Goal: Task Accomplishment & Management: Use online tool/utility

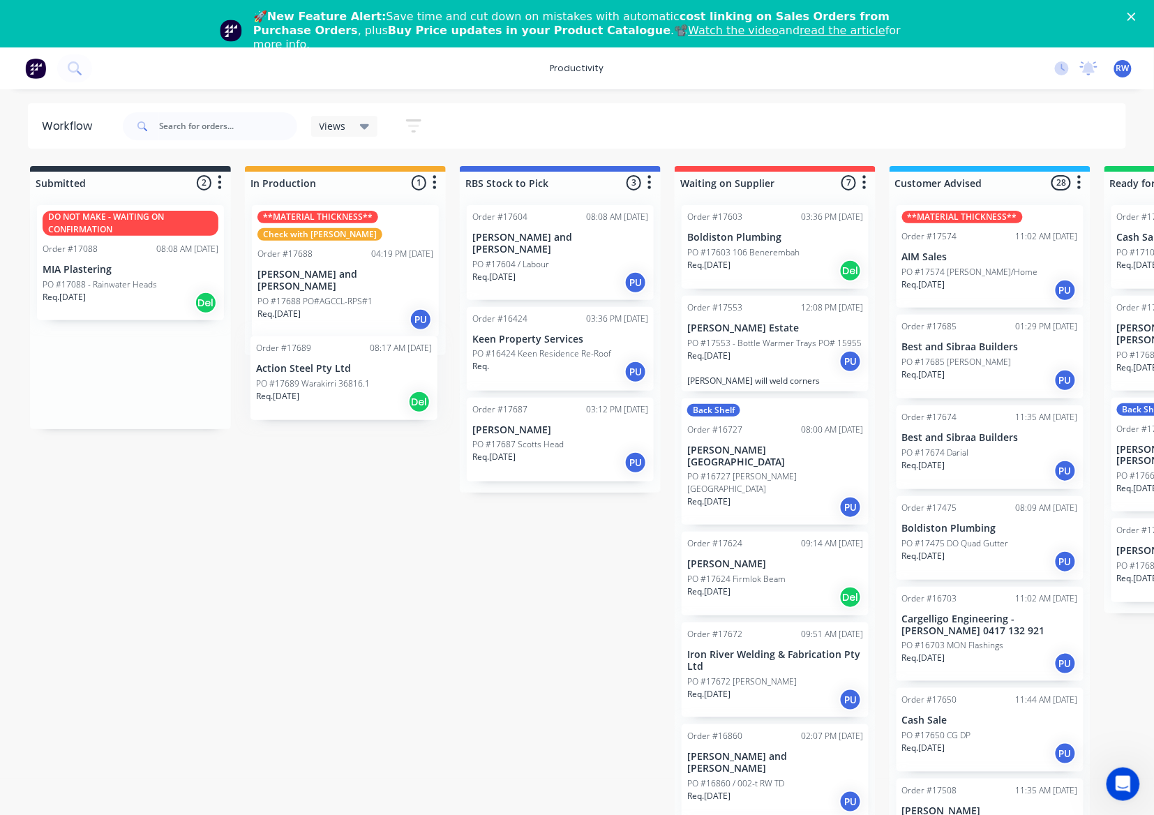
drag, startPoint x: 116, startPoint y: 258, endPoint x: 345, endPoint y: 389, distance: 263.7
click at [345, 389] on div "Submitted 2 Sort By Created date Required date Order number Customer name Most …" at bounding box center [849, 503] width 1719 height 675
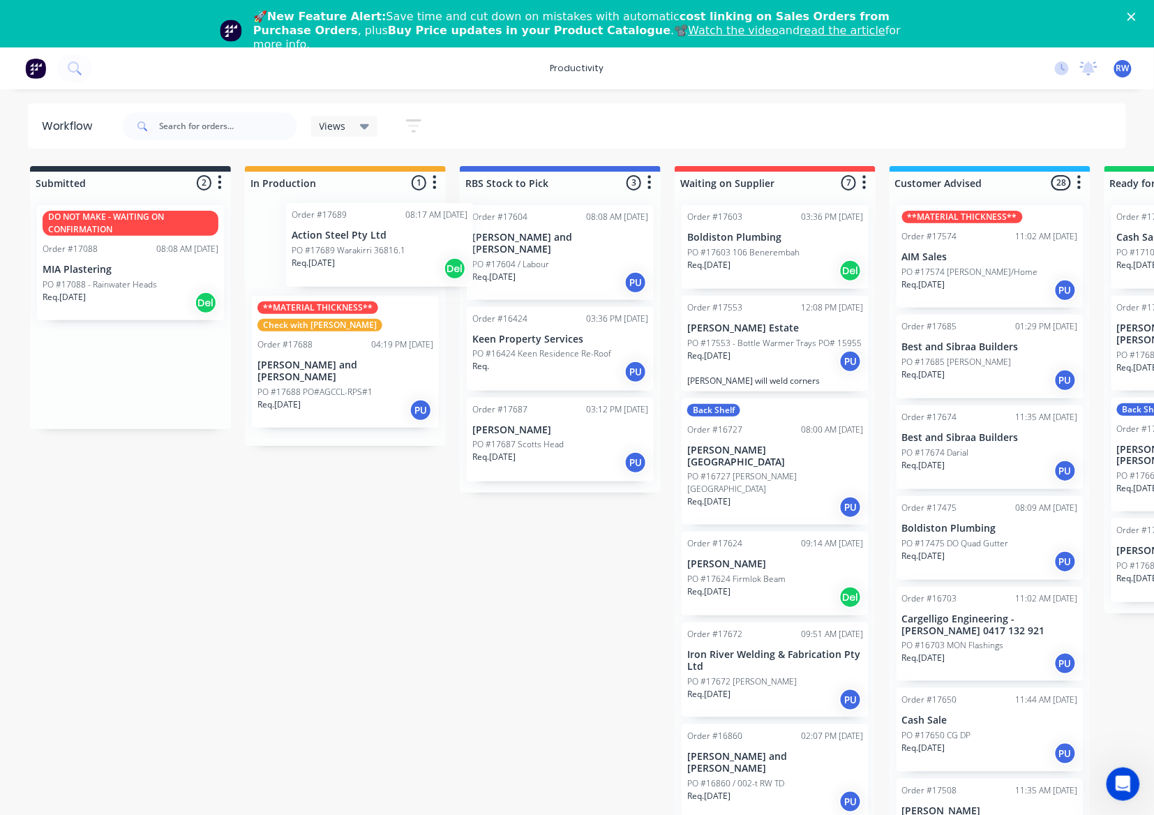
drag, startPoint x: 129, startPoint y: 252, endPoint x: 370, endPoint y: 250, distance: 240.7
click at [370, 250] on div "Submitted 2 Sort By Created date Required date Order number Customer name Most …" at bounding box center [849, 503] width 1719 height 675
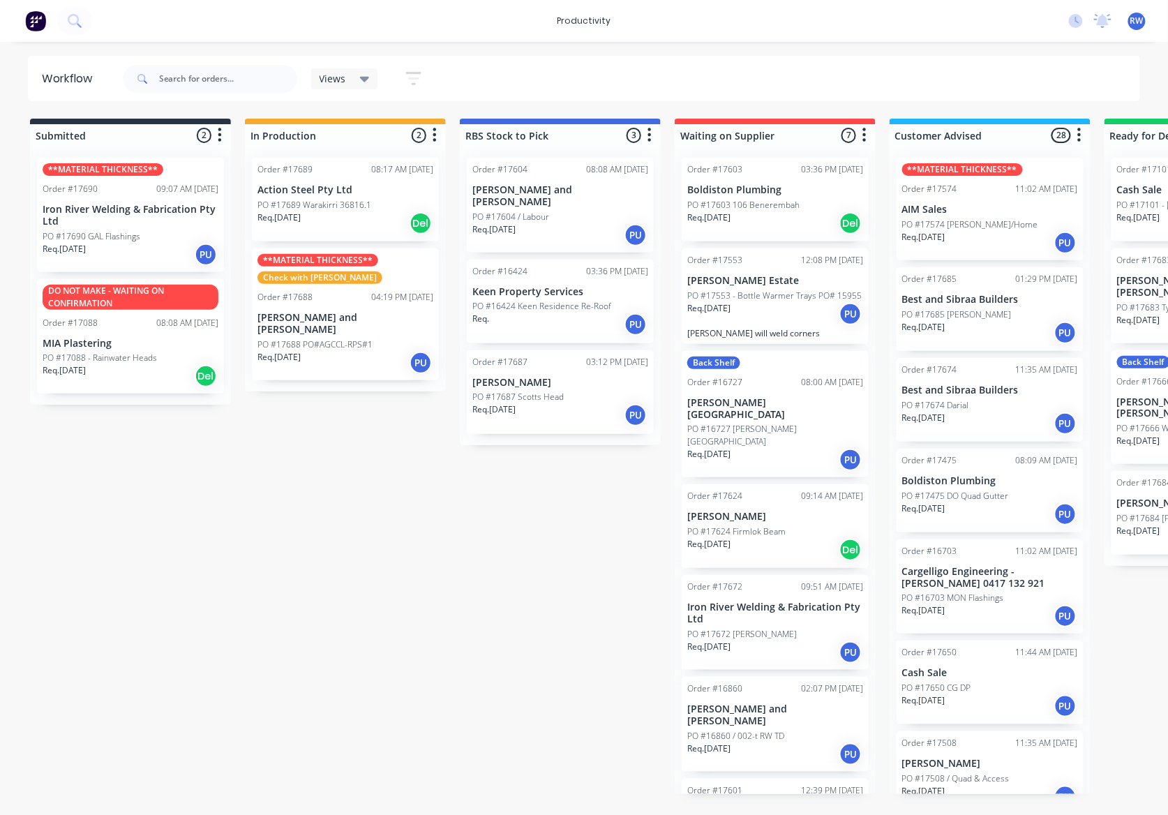
click at [182, 254] on div "Req. 01/10/25 PU" at bounding box center [131, 255] width 176 height 24
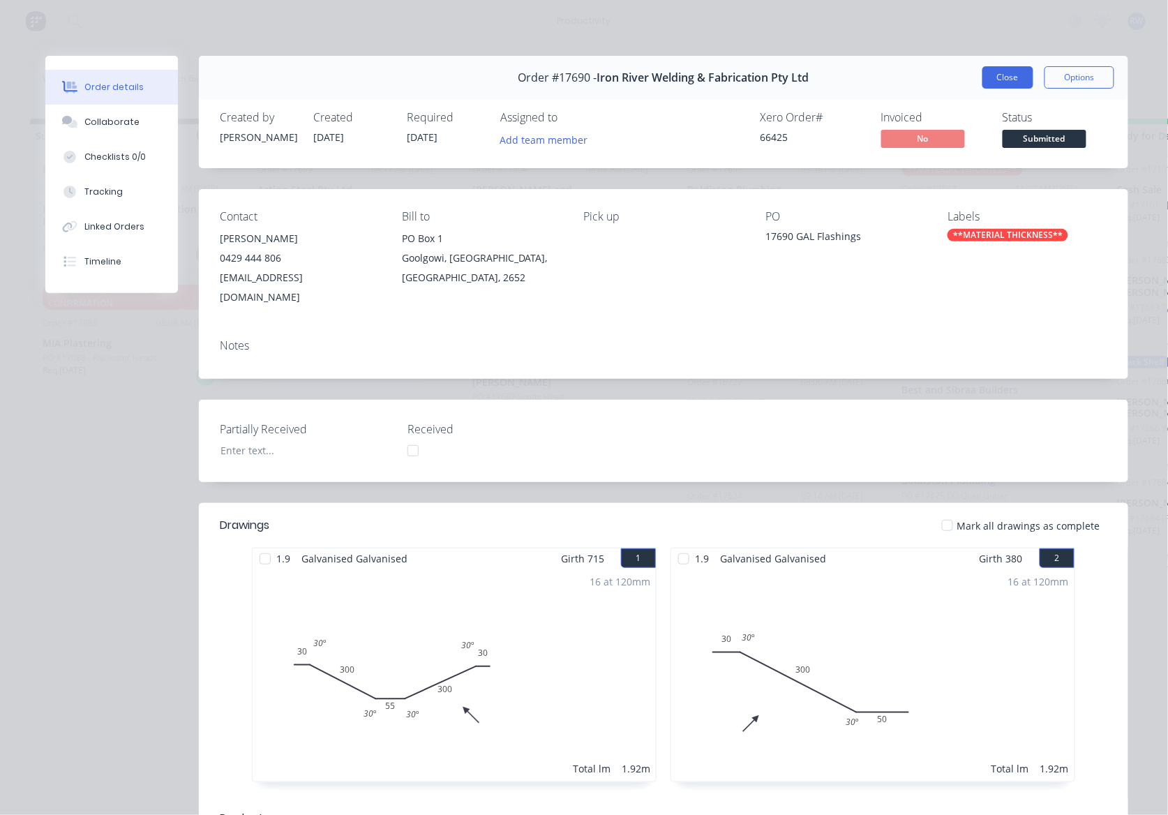
click at [1011, 74] on button "Close" at bounding box center [1007, 77] width 51 height 22
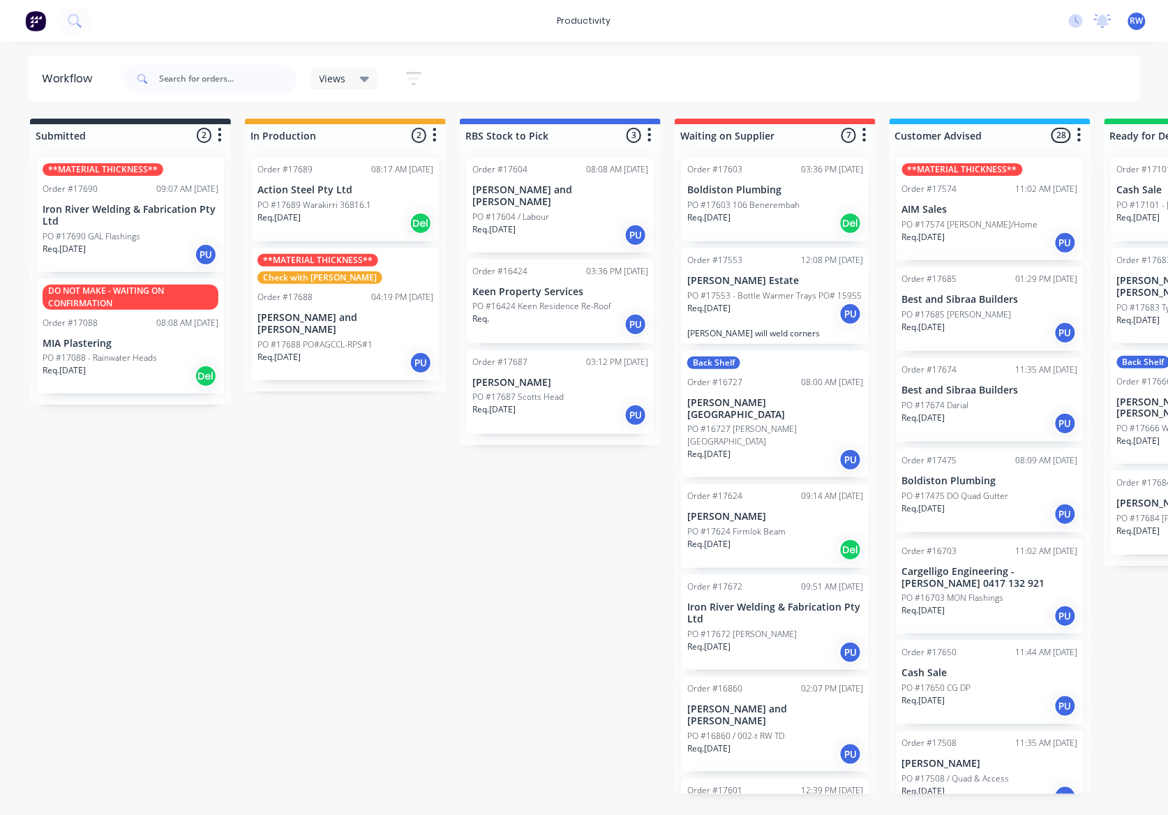
click at [1156, 512] on p "PO #17684 [PERSON_NAME]" at bounding box center [1172, 518] width 110 height 13
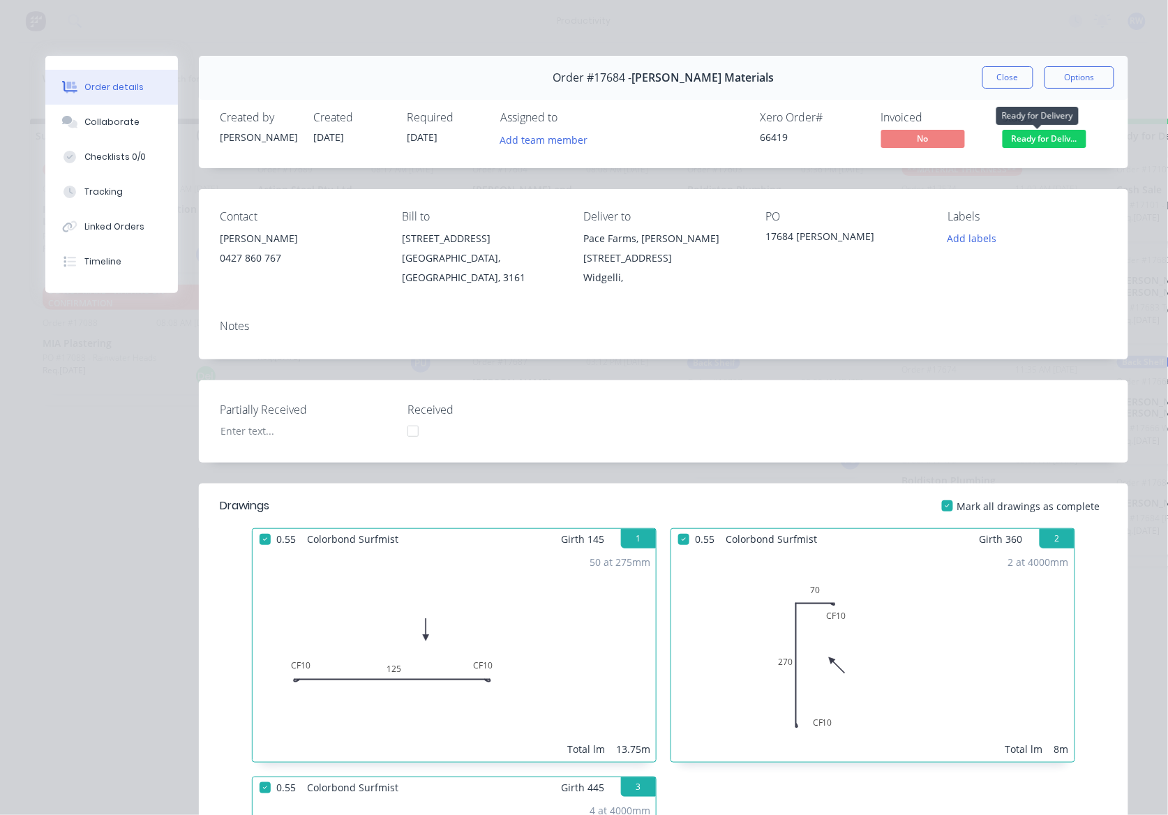
click at [1041, 137] on span "Ready for Deliv..." at bounding box center [1044, 138] width 84 height 17
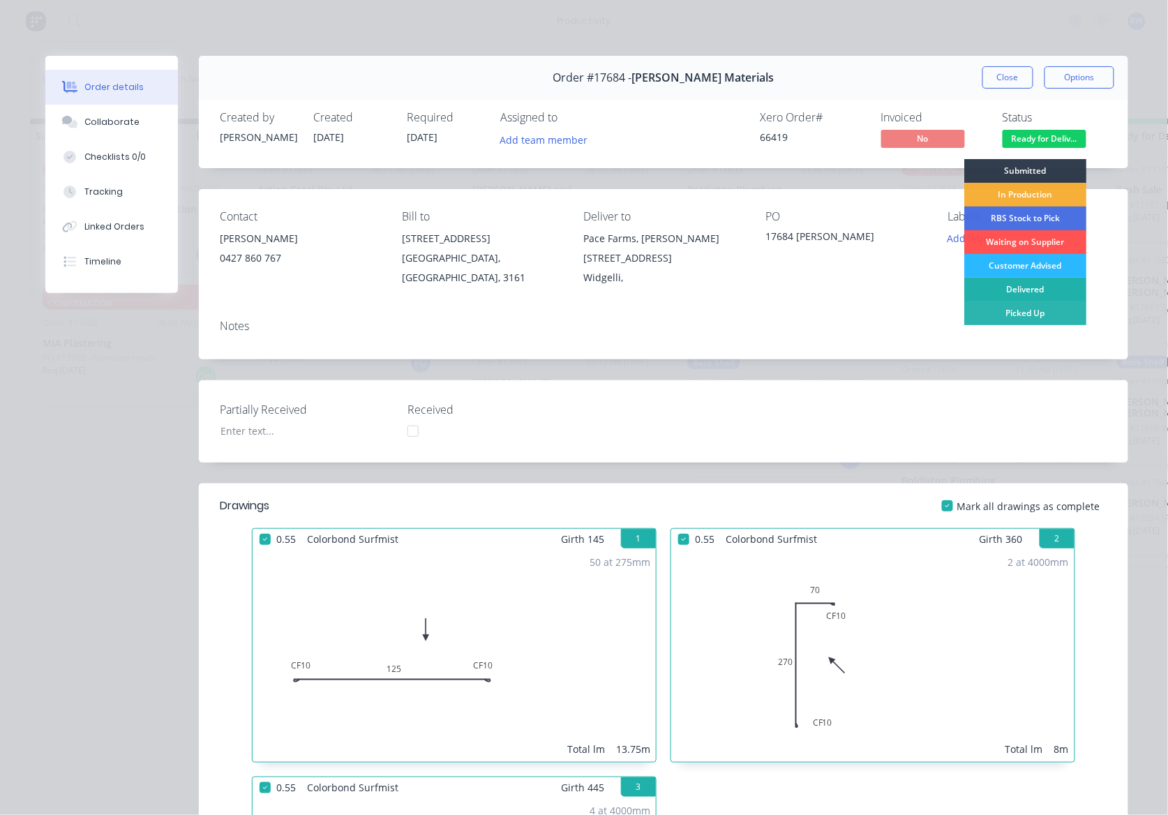
click at [1038, 289] on div "Delivered" at bounding box center [1025, 290] width 122 height 24
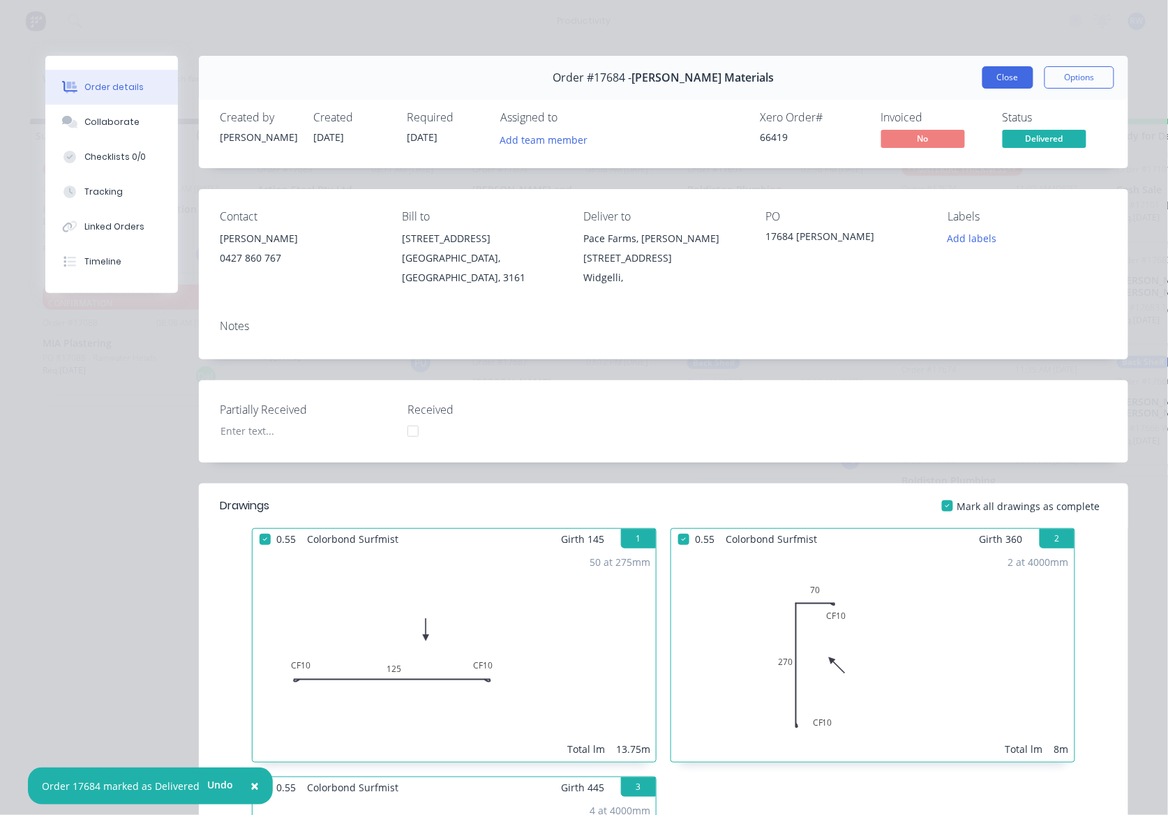
click at [1002, 74] on button "Close" at bounding box center [1007, 77] width 51 height 22
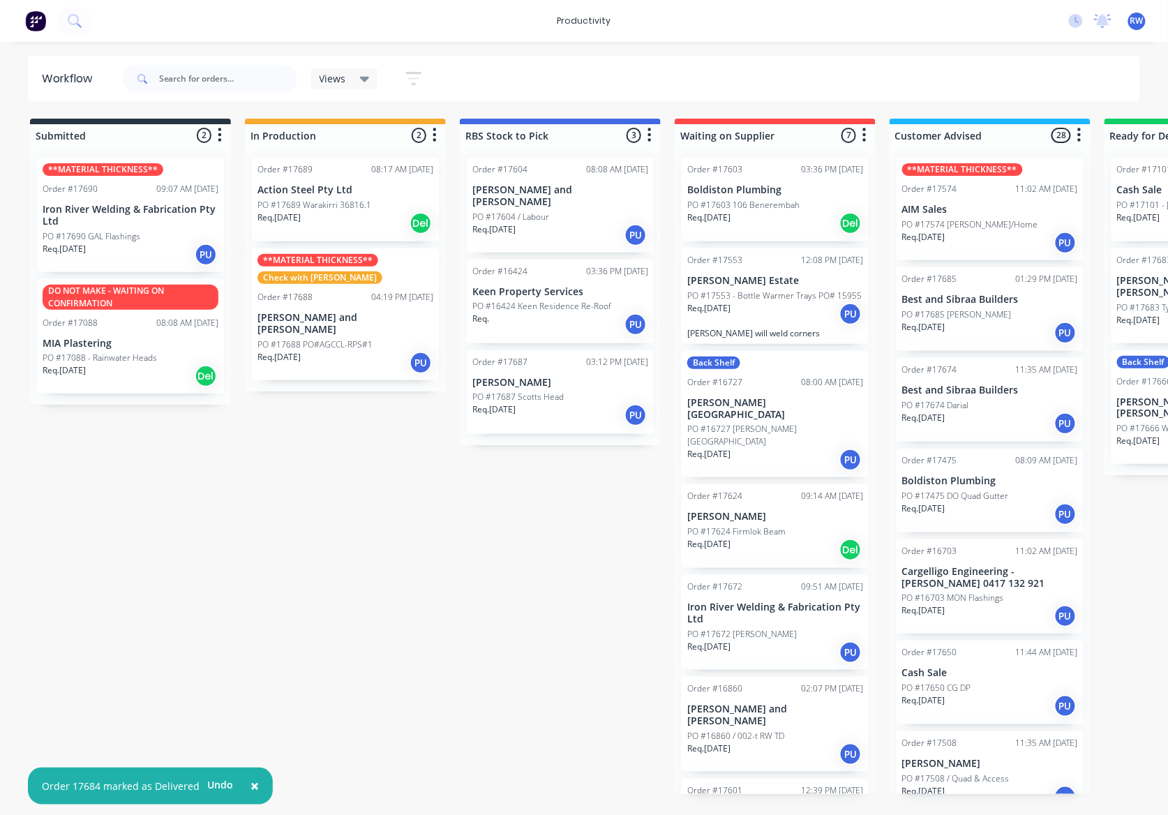
scroll to position [0, 551]
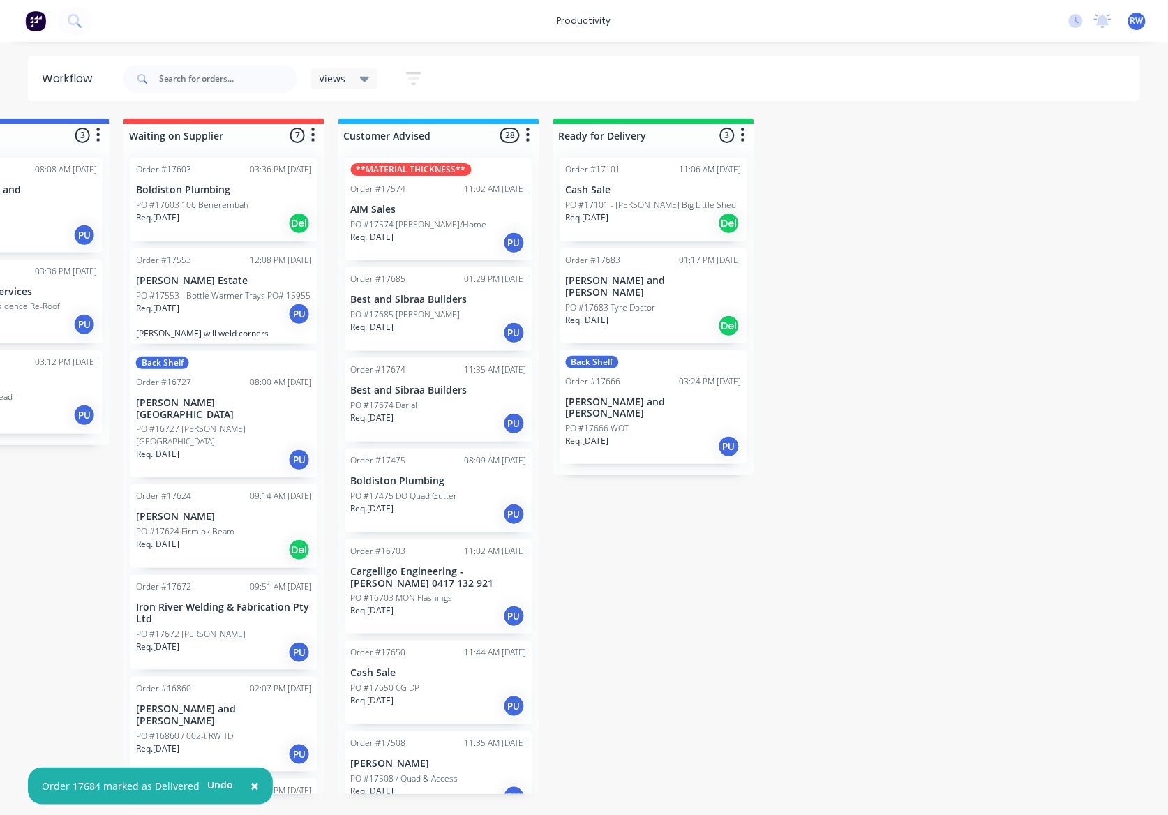
click at [601, 316] on div "Req. 30/09/25 Del" at bounding box center [654, 326] width 176 height 24
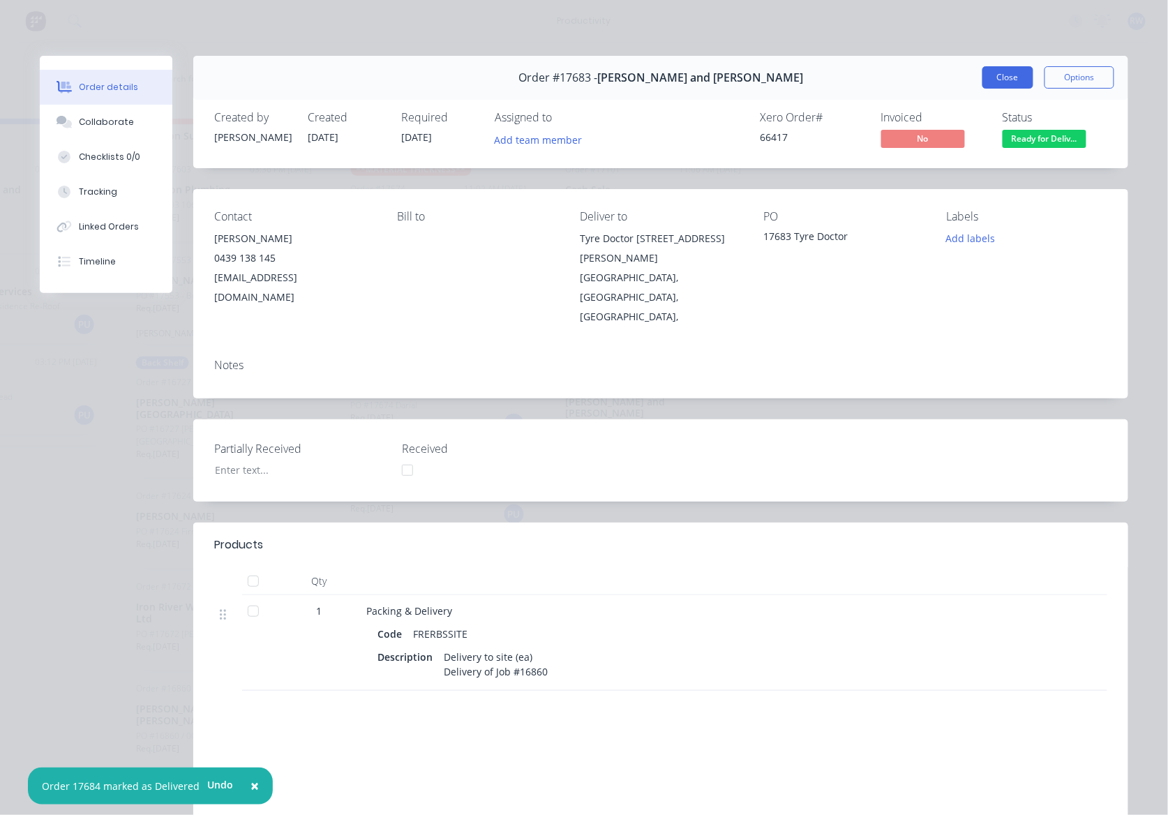
click at [991, 82] on button "Close" at bounding box center [1007, 77] width 51 height 22
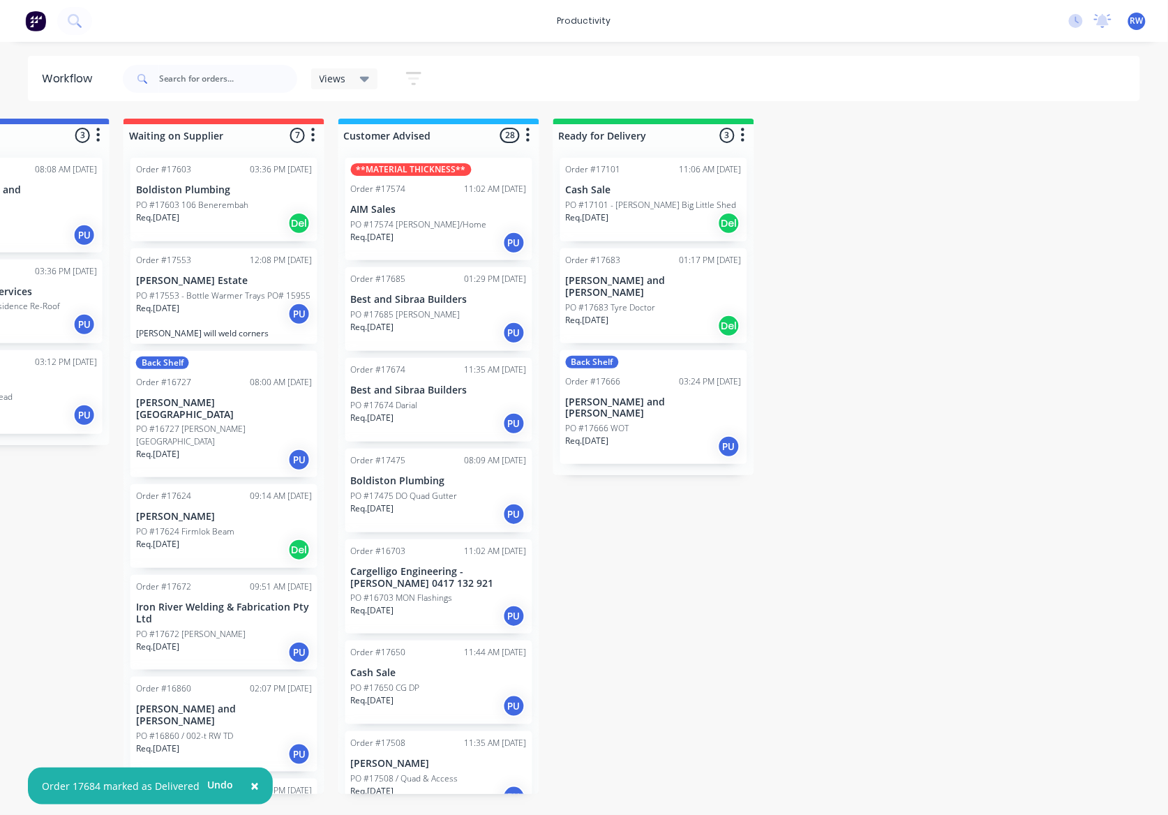
scroll to position [0, 0]
